Goal: Task Accomplishment & Management: Manage account settings

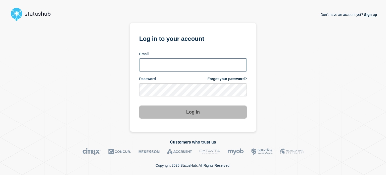
type input "[EMAIL_ADDRESS][PERSON_NAME][DOMAIN_NAME]"
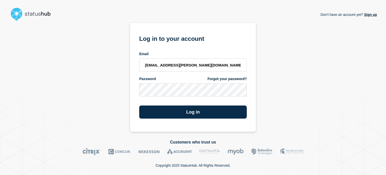
click at [155, 101] on form "Log in to your account Email [EMAIL_ADDRESS][PERSON_NAME][DOMAIN_NAME] Password…" at bounding box center [193, 75] width 108 height 85
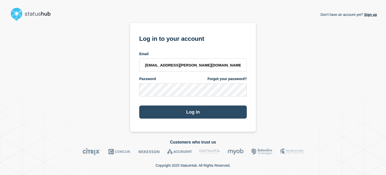
click at [190, 110] on button "Log in" at bounding box center [193, 111] width 108 height 13
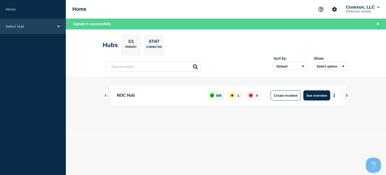
click at [37, 23] on div "Select Hub" at bounding box center [33, 26] width 66 height 15
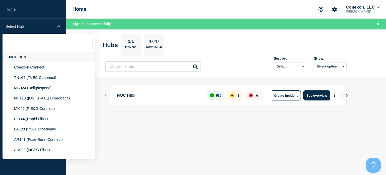
click at [25, 56] on div "NOC Hub" at bounding box center [49, 57] width 92 height 10
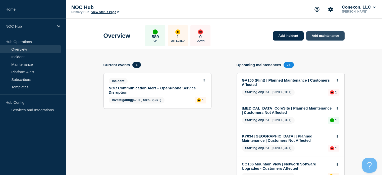
click at [313, 34] on link "Add maintenance" at bounding box center [325, 35] width 38 height 9
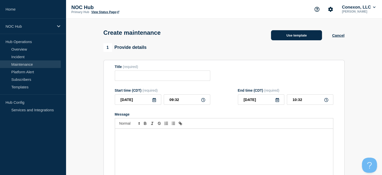
click at [289, 34] on button "Use template" at bounding box center [296, 35] width 51 height 10
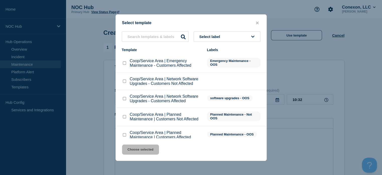
click at [124, 134] on input "Coop/Service Area | Planned Maintenance | Customers Affected checkbox" at bounding box center [124, 134] width 3 height 3
checkbox input "true"
click at [144, 149] on button "Choose selected" at bounding box center [140, 149] width 37 height 10
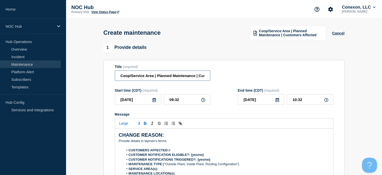
drag, startPoint x: 153, startPoint y: 76, endPoint x: 86, endPoint y: 82, distance: 67.6
click at [133, 73] on input "FL144 | Planned Maintenance | Customers Affected" at bounding box center [162, 75] width 95 height 10
type input "FL144 [PERSON_NAME] | Planned Maintenance | Customers Affected"
drag, startPoint x: 174, startPoint y: 139, endPoint x: 91, endPoint y: 128, distance: 83.2
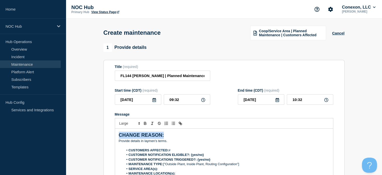
click at [178, 147] on p "Message" at bounding box center [224, 145] width 211 height 5
drag, startPoint x: 178, startPoint y: 147, endPoint x: 123, endPoint y: 121, distance: 60.7
drag, startPoint x: 123, startPoint y: 121, endPoint x: 168, endPoint y: 144, distance: 50.2
click at [168, 143] on p "﻿Provide details in laymen's terms." at bounding box center [224, 140] width 211 height 5
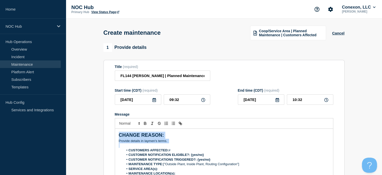
drag, startPoint x: 168, startPoint y: 144, endPoint x: 98, endPoint y: 133, distance: 70.7
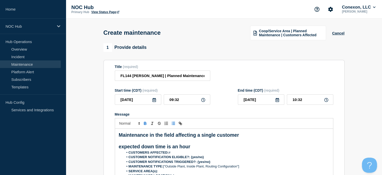
drag, startPoint x: 203, startPoint y: 150, endPoint x: 121, endPoint y: 132, distance: 84.2
click at [121, 132] on div "Maintenance in the field affecting a single customer expected down time is an h…" at bounding box center [224, 158] width 218 height 60
click at [124, 125] on span "Font size" at bounding box center [129, 123] width 25 height 6
click at [128, 138] on span "submenu" at bounding box center [129, 137] width 20 height 7
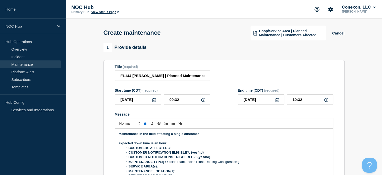
click at [144, 124] on icon "Toggle bold text" at bounding box center [145, 123] width 2 height 1
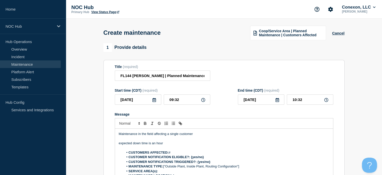
click at [123, 140] on p "Message" at bounding box center [224, 138] width 211 height 5
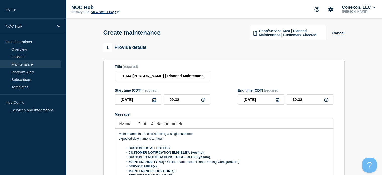
click at [183, 149] on li "CUSTOMERS AFFECTED: #" at bounding box center [227, 147] width 206 height 5
drag, startPoint x: 213, startPoint y: 154, endPoint x: 190, endPoint y: 154, distance: 22.9
click at [190, 154] on li "CUSTOMER NOTIFICATION ELIGIBLE?: {yes/no}" at bounding box center [227, 152] width 206 height 5
drag, startPoint x: 211, startPoint y: 159, endPoint x: 197, endPoint y: 157, distance: 14.1
click at [197, 157] on li "CUSTOMER NOTIFICATIONS TRIGGERED?: {yes/no}" at bounding box center [227, 157] width 206 height 5
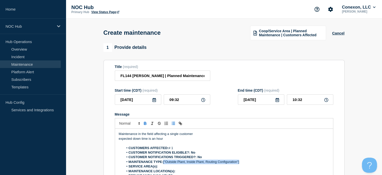
drag, startPoint x: 242, startPoint y: 164, endPoint x: 164, endPoint y: 162, distance: 78.2
click at [164, 162] on li "MAINTENANCE TYPE: ["Outside Plant, Inside Plant, Routing Configuration"]" at bounding box center [227, 161] width 206 height 5
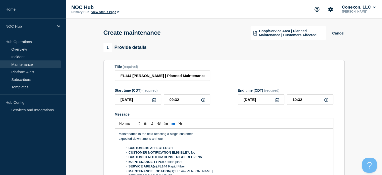
click at [143, 107] on form "Title (required) FL144 [PERSON_NAME] | Planned Maintenance | Customers Affected…" at bounding box center [224, 132] width 219 height 134
click at [143, 106] on form "Title (required) FL144 [PERSON_NAME] | Planned Maintenance | Customers Affected…" at bounding box center [224, 132] width 219 height 134
click at [142, 100] on input "[DATE]" at bounding box center [138, 99] width 46 height 10
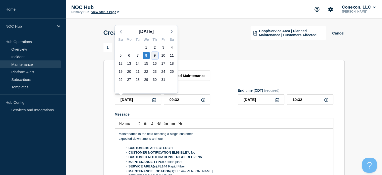
click at [157, 57] on div "9" at bounding box center [154, 55] width 7 height 7
type input "[DATE]"
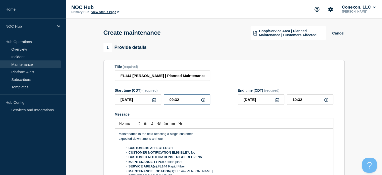
click at [188, 105] on input "09:32" at bounding box center [187, 99] width 46 height 10
drag, startPoint x: 188, startPoint y: 105, endPoint x: 142, endPoint y: 106, distance: 45.7
click at [142, 105] on div "[DATE] 09:32" at bounding box center [162, 99] width 95 height 10
type input "23:00"
type input "[DATE]"
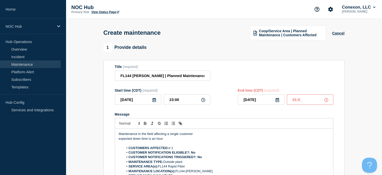
type input "01:00"
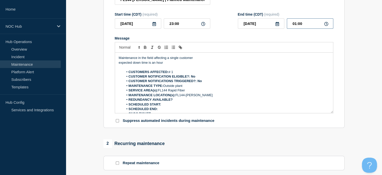
scroll to position [75, 0]
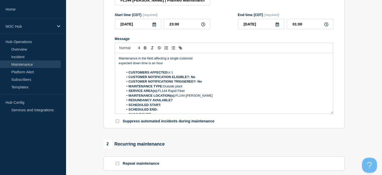
click at [176, 102] on li "REDUNDANCY AVAILABLE?" at bounding box center [227, 100] width 206 height 5
click at [174, 26] on input "23:00" at bounding box center [187, 24] width 46 height 10
type input "22:00"
click at [190, 106] on li "SCHEDULED START: 10092025; 2200" at bounding box center [227, 105] width 206 height 5
click at [296, 25] on input "00:00" at bounding box center [310, 24] width 46 height 10
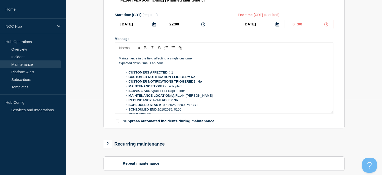
type input "01:00"
click at [90, 90] on section "1 Provide details Title (required) FL144 [PERSON_NAME] | Planned Maintenance | …" at bounding box center [224, 142] width 316 height 349
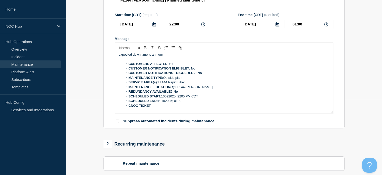
scroll to position [11, 0]
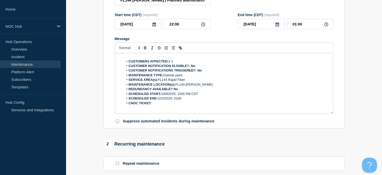
click at [170, 105] on li "CNOC TICKET:" at bounding box center [227, 103] width 206 height 5
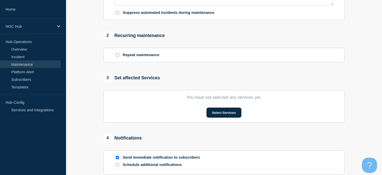
scroll to position [183, 0]
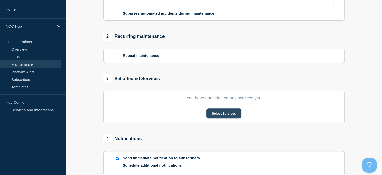
click at [222, 117] on button "Select Services" at bounding box center [224, 113] width 35 height 10
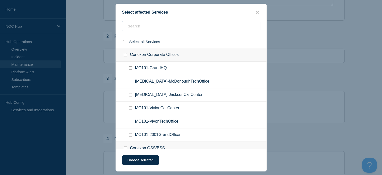
click at [160, 26] on input "text" at bounding box center [191, 26] width 138 height 10
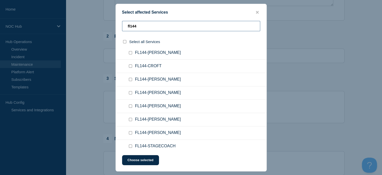
scroll to position [47, 0]
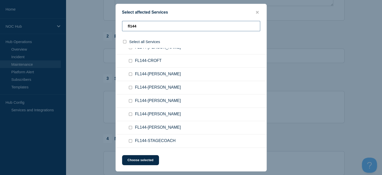
type input "fl144"
click at [129, 113] on input "FL144-SCOTT checkbox" at bounding box center [130, 113] width 3 height 3
checkbox input "true"
click at [140, 162] on button "Choose selected" at bounding box center [140, 160] width 37 height 10
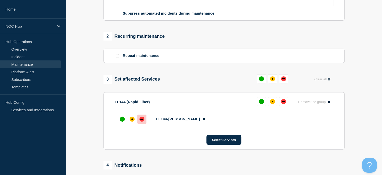
click at [142, 123] on div at bounding box center [141, 118] width 9 height 9
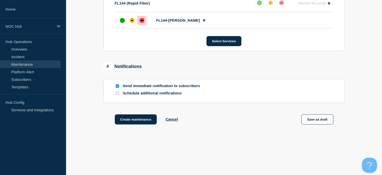
scroll to position [291, 0]
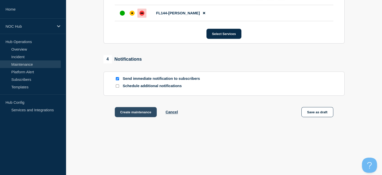
click at [139, 116] on button "Create maintenance" at bounding box center [136, 112] width 42 height 10
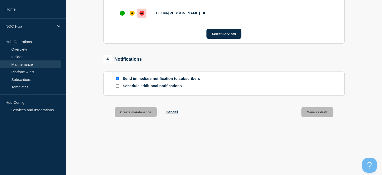
scroll to position [302, 0]
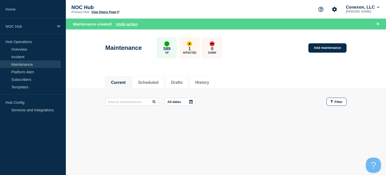
click at [328, 42] on div "Maintenance 589 Up 1 Affected 0 Down Add maintenance" at bounding box center [226, 46] width 253 height 31
click at [315, 52] on link "Add maintenance" at bounding box center [327, 47] width 38 height 9
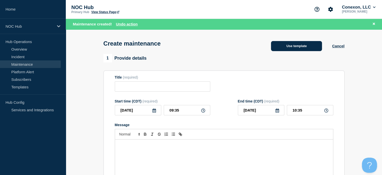
click at [300, 49] on button "Use template" at bounding box center [296, 46] width 51 height 10
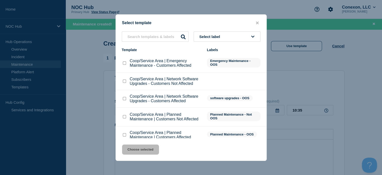
click at [124, 136] on input "Coop/Service Area | Planned Maintenance | Customers Affected checkbox" at bounding box center [124, 134] width 3 height 3
checkbox input "true"
click at [143, 149] on button "Choose selected" at bounding box center [140, 149] width 37 height 10
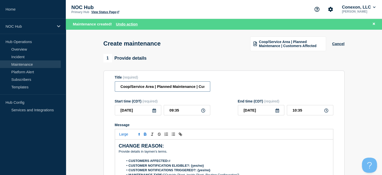
drag, startPoint x: 155, startPoint y: 90, endPoint x: 89, endPoint y: 91, distance: 65.8
type input "FL144 [PERSON_NAME]| Planned Maintenance | Customers Affected"
click at [146, 112] on input "[DATE]" at bounding box center [138, 110] width 46 height 10
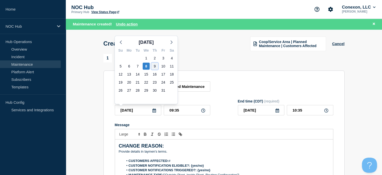
click at [156, 66] on div "9" at bounding box center [154, 66] width 7 height 7
type input "[DATE]"
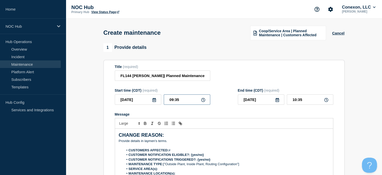
drag, startPoint x: 188, startPoint y: 104, endPoint x: 131, endPoint y: 100, distance: 57.5
click at [131, 100] on div "[DATE] 09:35" at bounding box center [162, 99] width 95 height 10
type input "20:00"
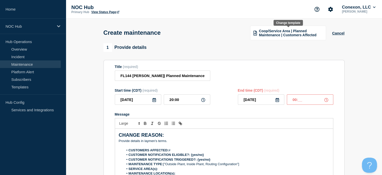
type input "00:0_"
click at [266, 99] on input "[DATE]" at bounding box center [261, 99] width 46 height 10
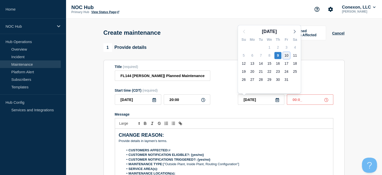
click at [287, 56] on div "10" at bounding box center [286, 55] width 7 height 7
type input "[DATE]"
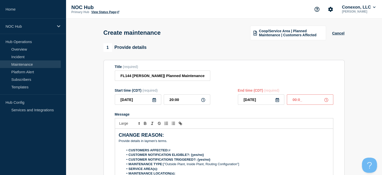
click at [304, 100] on input "00:0_" at bounding box center [310, 99] width 46 height 10
type input "00:00"
drag, startPoint x: 304, startPoint y: 100, endPoint x: 87, endPoint y: 125, distance: 218.6
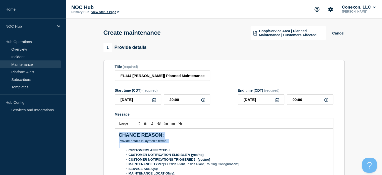
drag, startPoint x: 181, startPoint y: 149, endPoint x: 106, endPoint y: 127, distance: 78.8
click at [106, 127] on section "Title (required) FL144 [PERSON_NAME]| Planned Maintenance | Customers Affected …" at bounding box center [224, 132] width 241 height 144
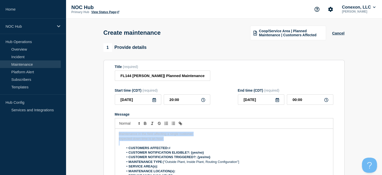
drag, startPoint x: 171, startPoint y: 142, endPoint x: 90, endPoint y: 117, distance: 84.7
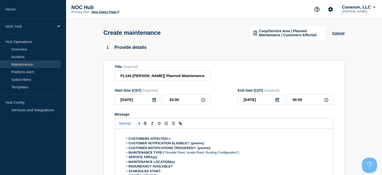
click at [131, 125] on span "Font size" at bounding box center [129, 123] width 25 height 6
click at [126, 137] on span "submenu" at bounding box center [129, 137] width 20 height 7
click at [146, 124] on icon "Toggle bold text" at bounding box center [145, 123] width 2 height 1
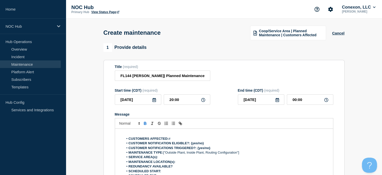
click at [144, 123] on icon "Toggle bold text" at bounding box center [145, 122] width 2 height 1
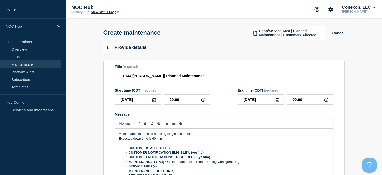
click at [180, 149] on li "CUSTOMERS AFFECTED: #" at bounding box center [227, 147] width 206 height 5
drag, startPoint x: 206, startPoint y: 154, endPoint x: 191, endPoint y: 153, distance: 15.4
click at [191, 153] on li "CUSTOMER NOTIFICATION ELIGIBLE?: {yes/no}" at bounding box center [227, 152] width 206 height 5
drag, startPoint x: 211, startPoint y: 159, endPoint x: 198, endPoint y: 159, distance: 13.3
click at [198, 159] on li "CUSTOMER NOTIFICATIONS TRIGGERED?: {yes/no}" at bounding box center [227, 157] width 206 height 5
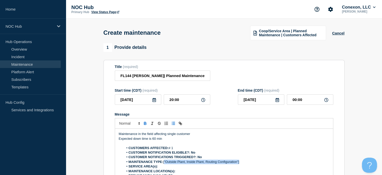
drag, startPoint x: 239, startPoint y: 162, endPoint x: 164, endPoint y: 164, distance: 75.2
click at [164, 164] on li "MAINTENANCE TYPE: ["Outside Plant, Inside Plant, Routing Configuration"]" at bounding box center [227, 161] width 206 height 5
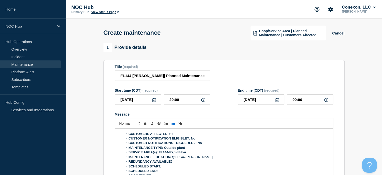
scroll to position [29, 0]
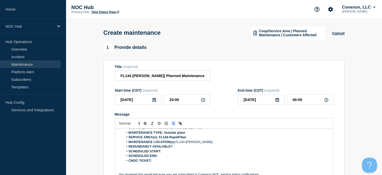
click at [184, 149] on li "REDUNDANCY AVAILABLE?" at bounding box center [227, 146] width 206 height 5
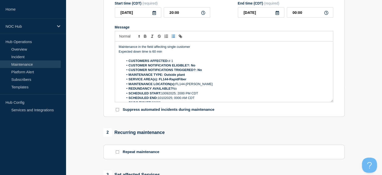
scroll to position [0, 0]
drag, startPoint x: 188, startPoint y: 77, endPoint x: 165, endPoint y: 78, distance: 23.1
click at [165, 77] on li "MAINTENANCE TYPE: Outside plant" at bounding box center [227, 74] width 206 height 5
drag, startPoint x: 158, startPoint y: 80, endPoint x: 209, endPoint y: 82, distance: 51.0
click at [209, 81] on li "SERVICE AREA(s): FL144-RapidFiber" at bounding box center [227, 79] width 206 height 5
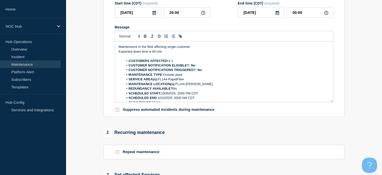
click at [87, 65] on section "1 Provide details Title (required) FL144 [PERSON_NAME]| Planned Maintenance | C…" at bounding box center [224, 130] width 316 height 349
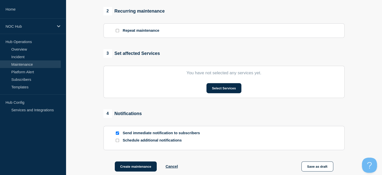
scroll to position [208, 0]
click at [127, 165] on button "Create maintenance" at bounding box center [136, 166] width 42 height 10
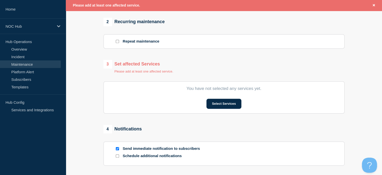
scroll to position [219, 0]
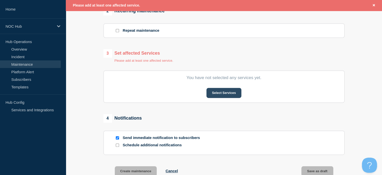
click at [231, 92] on button "Select Services" at bounding box center [224, 93] width 35 height 10
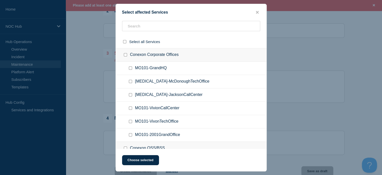
click at [143, 74] on ul "MO101-GrandHQ" at bounding box center [191, 68] width 151 height 13
click at [152, 22] on input "text" at bounding box center [191, 26] width 138 height 10
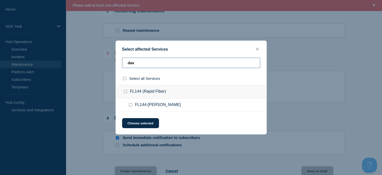
type input "dav"
click at [130, 105] on input "FL144-DAVIS checkbox" at bounding box center [130, 104] width 3 height 3
checkbox input "true"
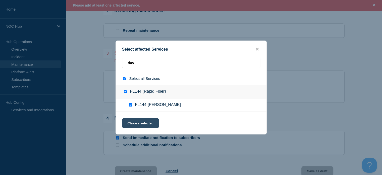
click at [134, 122] on button "Choose selected" at bounding box center [140, 123] width 37 height 10
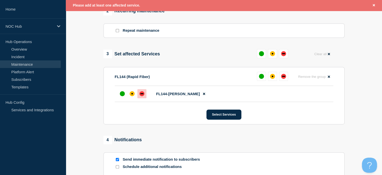
click at [140, 98] on div at bounding box center [141, 93] width 9 height 9
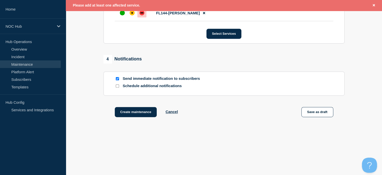
scroll to position [302, 0]
click at [136, 117] on button "Create maintenance" at bounding box center [136, 112] width 42 height 10
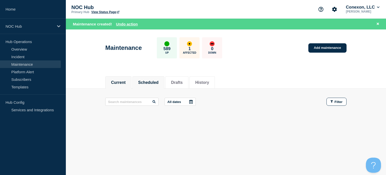
click at [159, 84] on button "Scheduled" at bounding box center [148, 82] width 20 height 5
click at [180, 99] on button "All dates" at bounding box center [180, 102] width 31 height 8
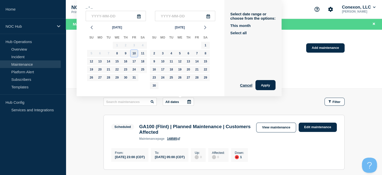
click at [135, 52] on div "10" at bounding box center [134, 53] width 7 height 7
click at [127, 54] on div "9" at bounding box center [125, 53] width 7 height 7
type input "[DATE]"
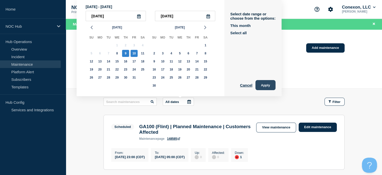
click at [265, 83] on button "Apply" at bounding box center [266, 85] width 20 height 10
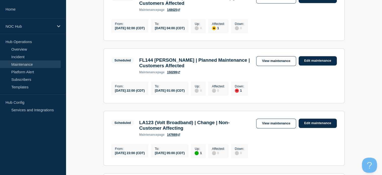
scroll to position [367, 0]
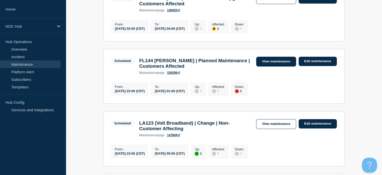
click at [272, 66] on link "View maintenance" at bounding box center [276, 62] width 40 height 10
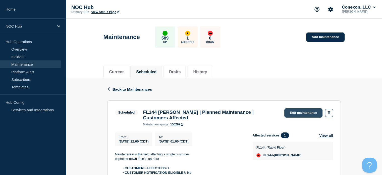
click at [293, 111] on link "Edit maintenance" at bounding box center [303, 112] width 38 height 9
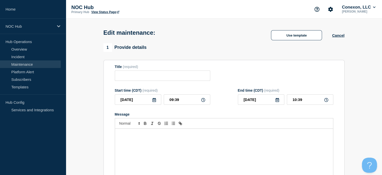
type input "FL144 [PERSON_NAME] | Planned Maintenance | Customers Affected"
type input "[DATE]"
type input "22:00"
type input "[DATE]"
type input "01:00"
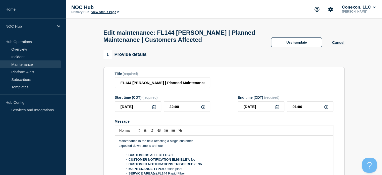
click at [181, 156] on li "CUSTOMERS AFFECTED: # 1" at bounding box center [227, 155] width 206 height 5
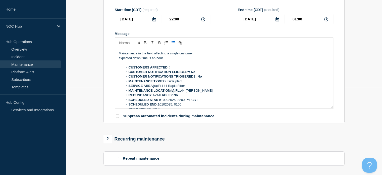
scroll to position [77, 0]
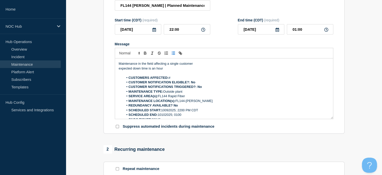
click at [181, 80] on li "CUSTOMERS AFFECTED: #" at bounding box center [227, 77] width 206 height 5
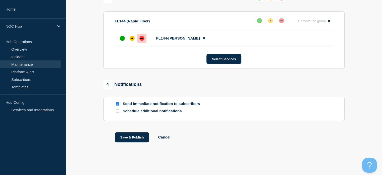
scroll to position [274, 0]
click at [123, 138] on button "Save & Publish" at bounding box center [132, 137] width 35 height 10
